Goal: Find specific page/section: Find specific page/section

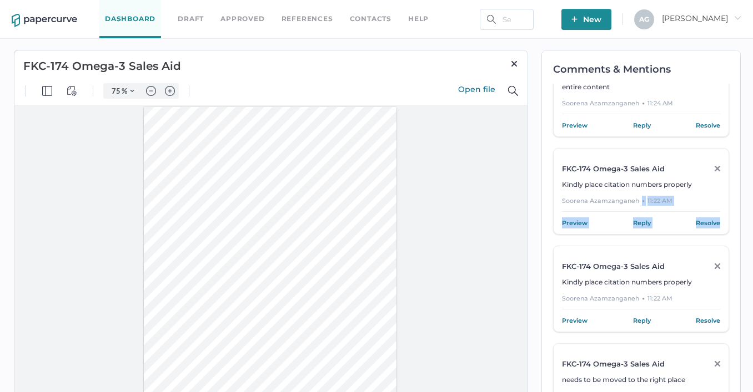
scroll to position [331, 0]
click at [527, 144] on div at bounding box center [270, 270] width 513 height 331
type input "1"
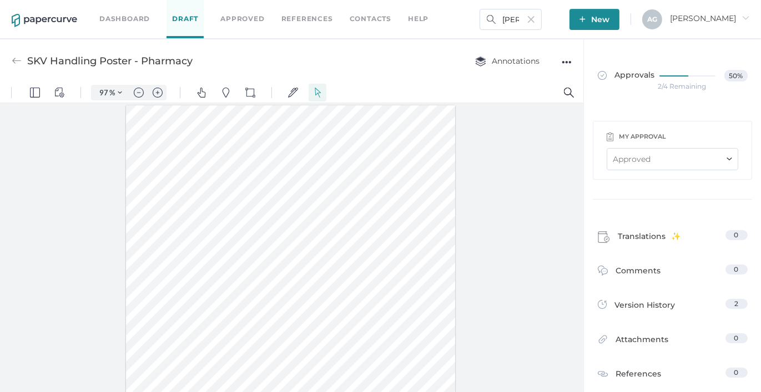
drag, startPoint x: 581, startPoint y: 204, endPoint x: 604, endPoint y: 231, distance: 35.9
